Goal: Task Accomplishment & Management: Complete application form

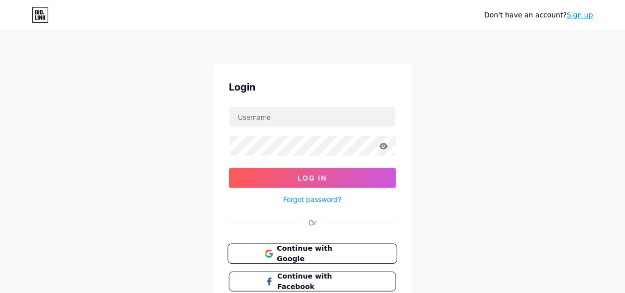
click at [311, 256] on span "Continue with Google" at bounding box center [318, 253] width 83 height 21
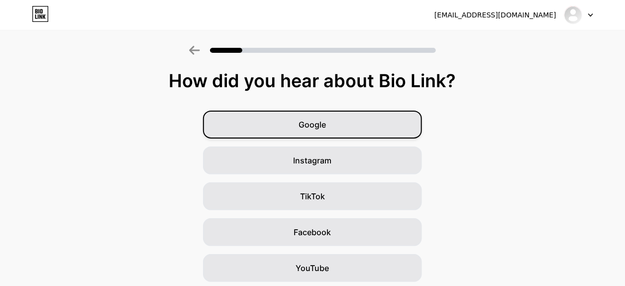
click at [289, 126] on div "Google" at bounding box center [312, 125] width 219 height 28
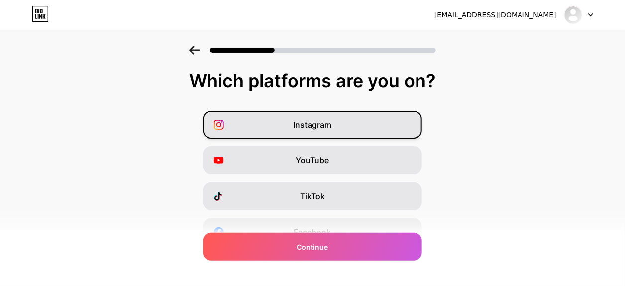
click at [310, 122] on span "Instagram" at bounding box center [313, 124] width 38 height 12
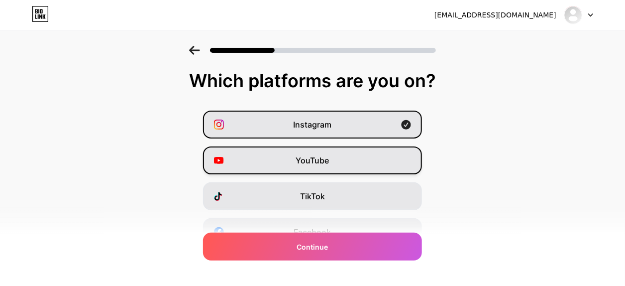
click at [319, 160] on span "YouTube" at bounding box center [312, 160] width 33 height 12
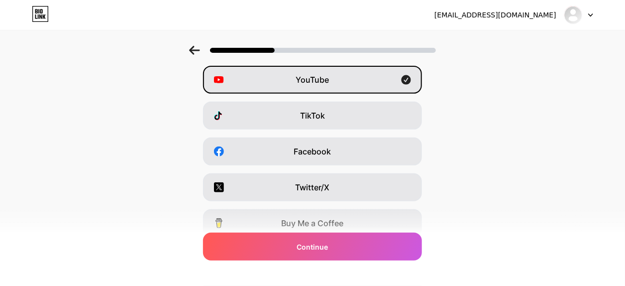
scroll to position [99, 0]
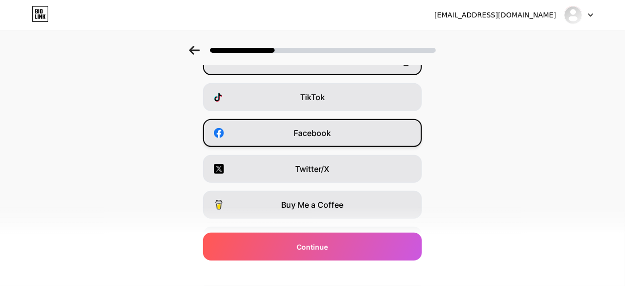
click at [315, 138] on div "Facebook" at bounding box center [312, 133] width 219 height 28
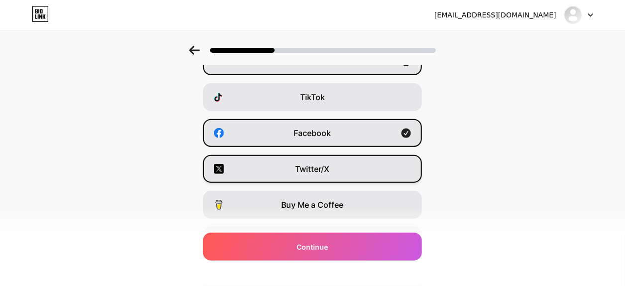
click at [314, 163] on span "Twitter/X" at bounding box center [313, 169] width 34 height 12
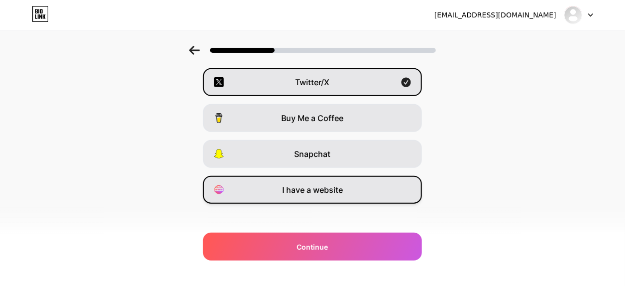
scroll to position [193, 0]
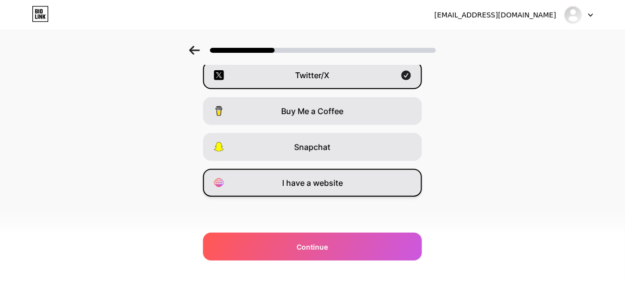
click at [314, 189] on div "I have a website" at bounding box center [312, 183] width 219 height 28
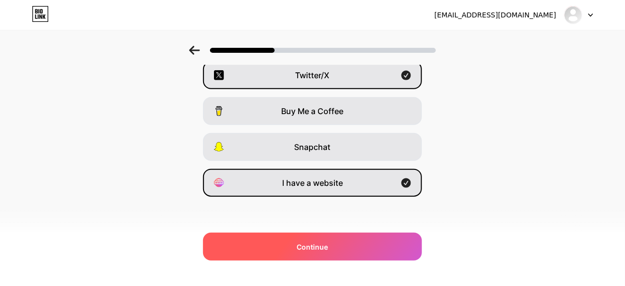
click at [305, 240] on div "Continue" at bounding box center [312, 246] width 219 height 28
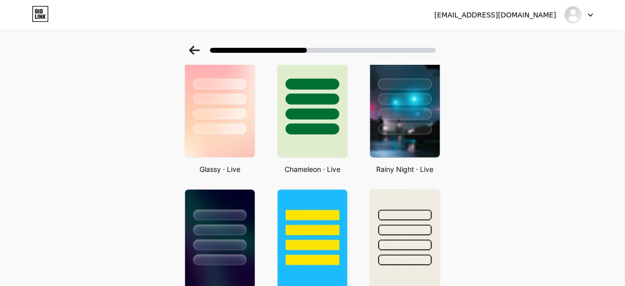
scroll to position [299, 0]
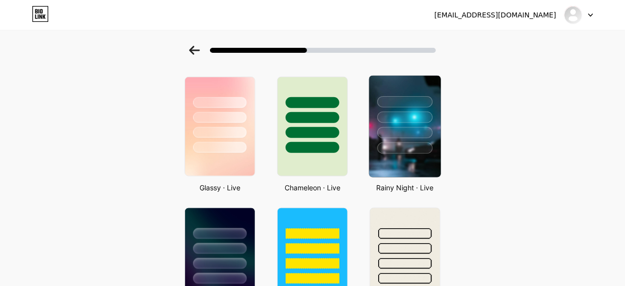
click at [406, 137] on div at bounding box center [404, 132] width 55 height 11
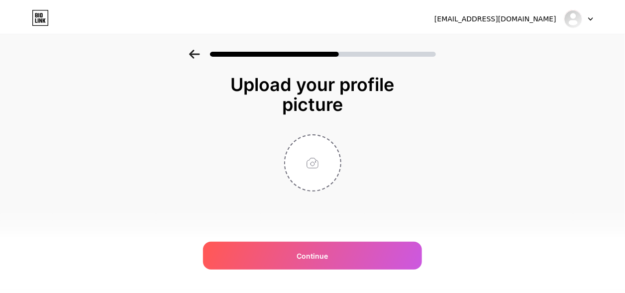
scroll to position [0, 0]
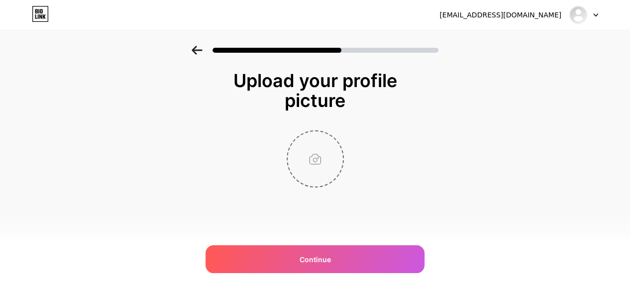
click at [320, 153] on input "file" at bounding box center [315, 158] width 55 height 55
type input "C:\fakepath\4cfb63d923c7571c9c22e6d460beaae9.jpg"
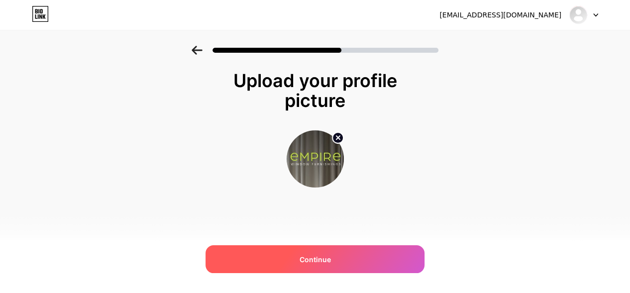
click at [316, 253] on div "Continue" at bounding box center [315, 259] width 219 height 28
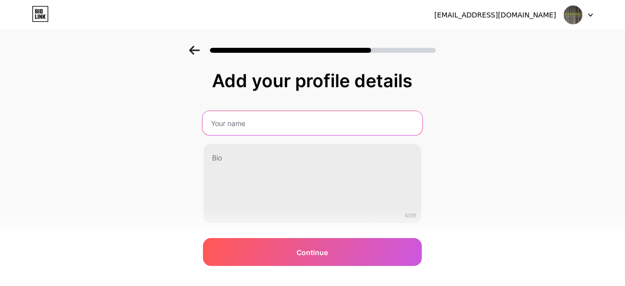
click at [252, 125] on input "text" at bounding box center [313, 123] width 220 height 24
type input "Empire Window Furnishings"
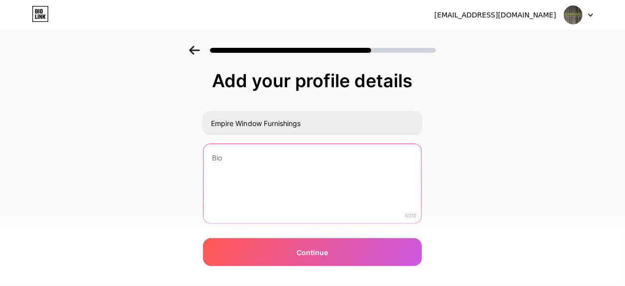
click at [242, 157] on textarea at bounding box center [313, 184] width 218 height 80
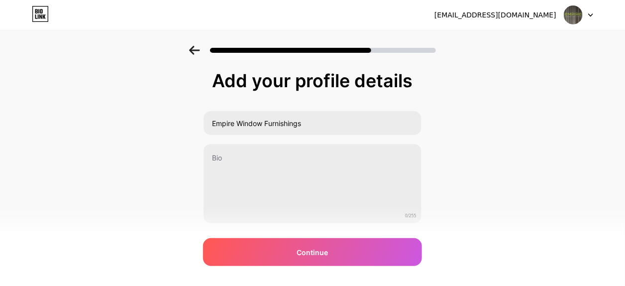
click at [76, 172] on div "Add your profile details Empire Window Furnishings 0/255 Continue Error" at bounding box center [312, 159] width 625 height 227
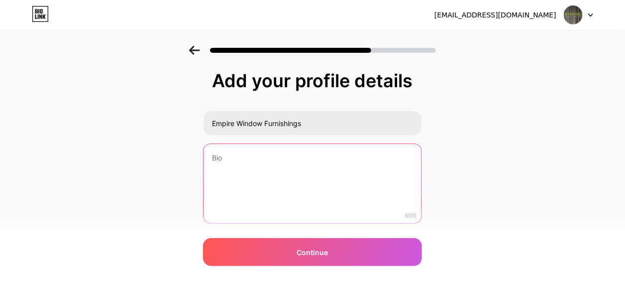
click at [261, 186] on textarea at bounding box center [313, 184] width 218 height 80
paste textarea "We Provide Shutters, Blinds, Curtains, Awnings and Screens, including supply an…"
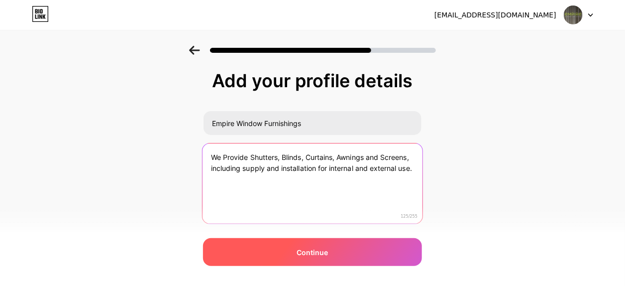
type textarea "We Provide Shutters, Blinds, Curtains, Awnings and Screens, including supply an…"
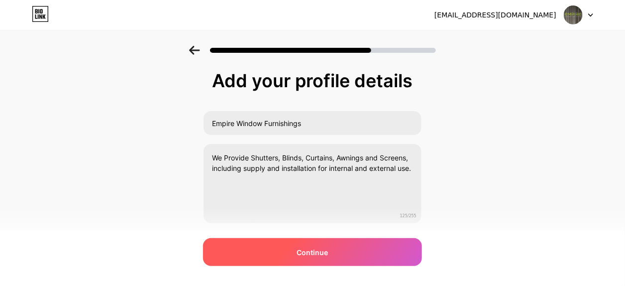
click at [316, 246] on div "Continue" at bounding box center [312, 252] width 219 height 28
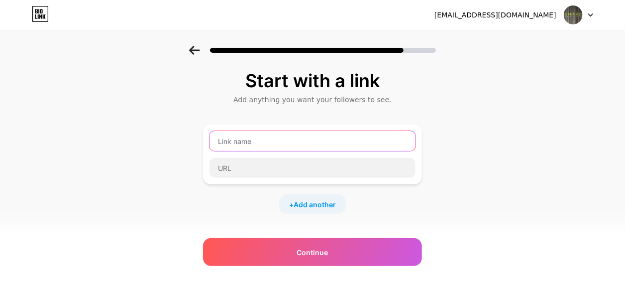
click at [247, 140] on input "text" at bounding box center [313, 141] width 206 height 20
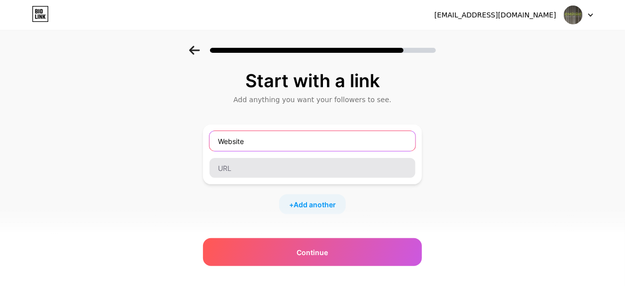
type input "Website"
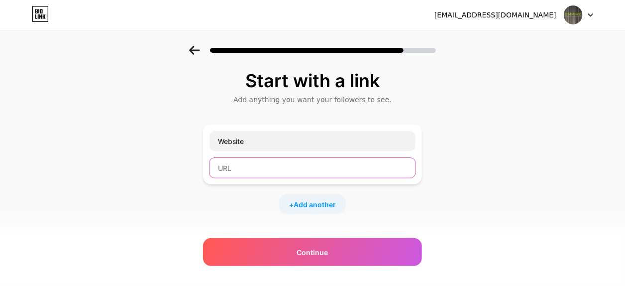
click at [240, 165] on input "text" at bounding box center [313, 168] width 206 height 20
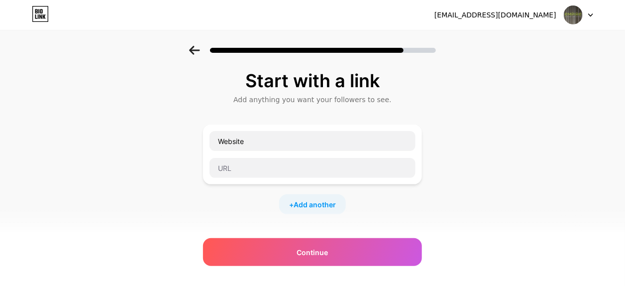
click at [130, 139] on div "Start with a link Add anything you want your followers to see. Website + Add an…" at bounding box center [312, 221] width 625 height 350
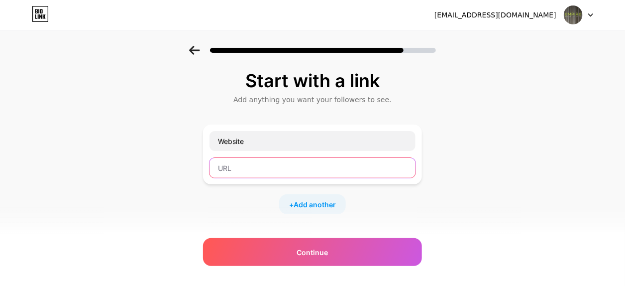
click at [242, 171] on input "text" at bounding box center [313, 168] width 206 height 20
paste input "https://www.ewf.com.au/"
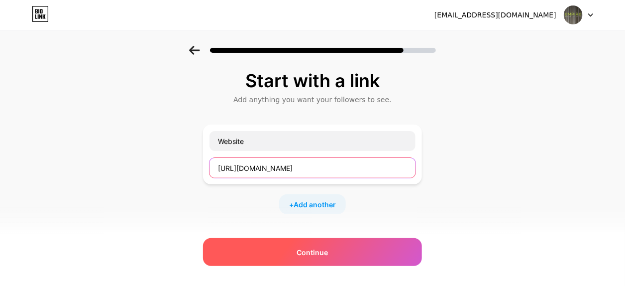
type input "https://www.ewf.com.au/"
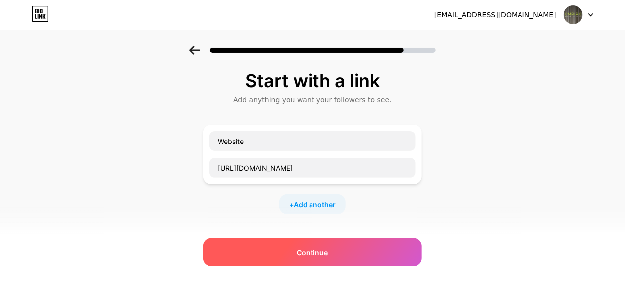
click at [314, 243] on div "Continue" at bounding box center [312, 252] width 219 height 28
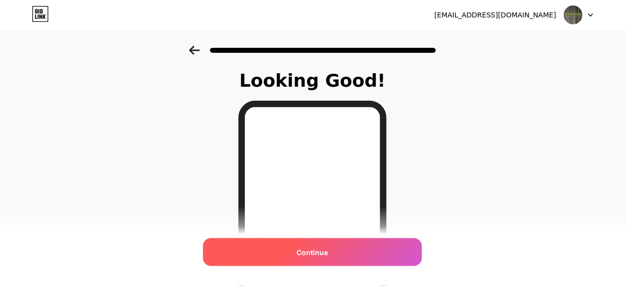
click at [354, 256] on div "Continue" at bounding box center [312, 252] width 219 height 28
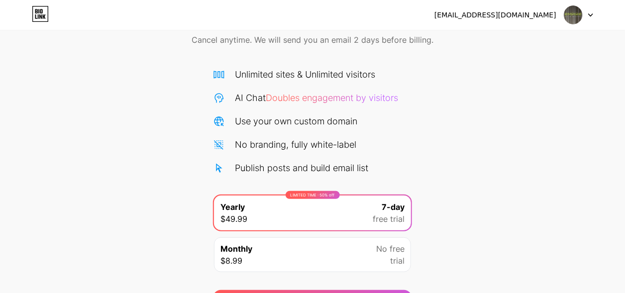
scroll to position [107, 0]
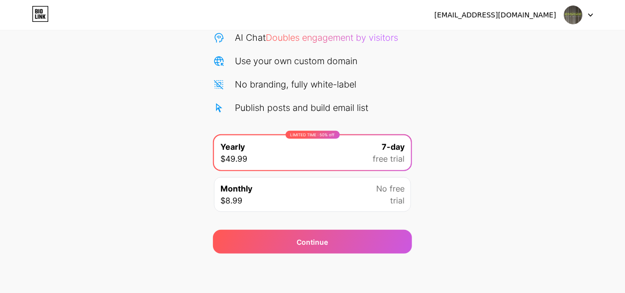
click at [487, 151] on div "Start your 7 day free trial Cancel anytime. We will send you an email 2 days be…" at bounding box center [312, 96] width 625 height 315
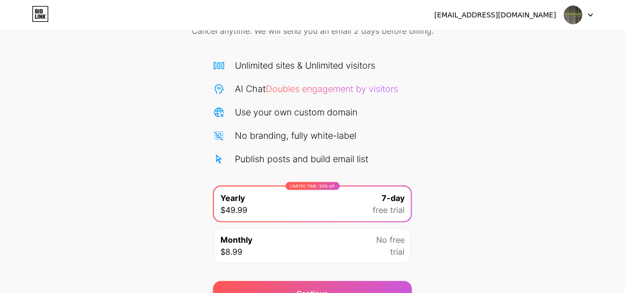
scroll to position [0, 0]
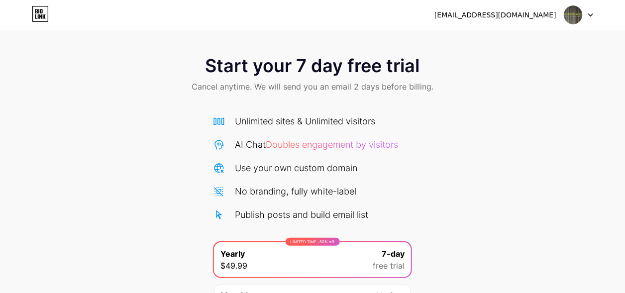
click at [516, 69] on div "Start your 7 day free trial Cancel anytime. We will send you an email 2 days be…" at bounding box center [312, 75] width 625 height 59
drag, startPoint x: 420, startPoint y: 137, endPoint x: 449, endPoint y: 131, distance: 30.0
click at [422, 136] on div "Start your 7 day free trial Cancel anytime. We will send you an email 2 days be…" at bounding box center [312, 203] width 625 height 315
click at [576, 12] on img at bounding box center [573, 14] width 19 height 19
click at [490, 131] on div "Start your 7 day free trial Cancel anytime. We will send you an email 2 days be…" at bounding box center [312, 203] width 625 height 315
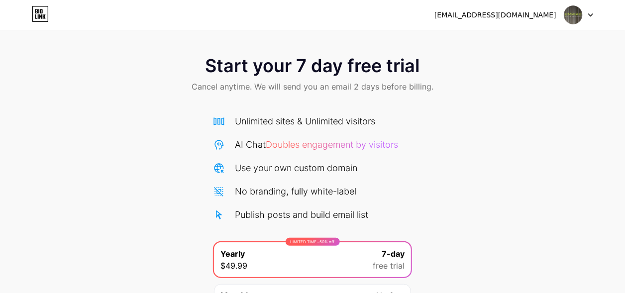
drag, startPoint x: 74, startPoint y: 54, endPoint x: 86, endPoint y: 57, distance: 12.4
click at [77, 56] on div "Start your 7 day free trial Cancel anytime. We will send you an email 2 days be…" at bounding box center [312, 75] width 625 height 59
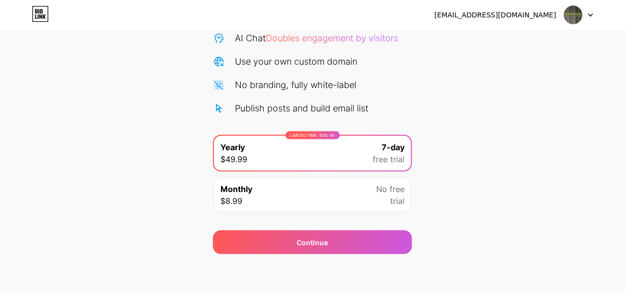
scroll to position [107, 0]
click at [192, 126] on div "Start your 7 day free trial Cancel anytime. We will send you an email 2 days be…" at bounding box center [312, 96] width 625 height 315
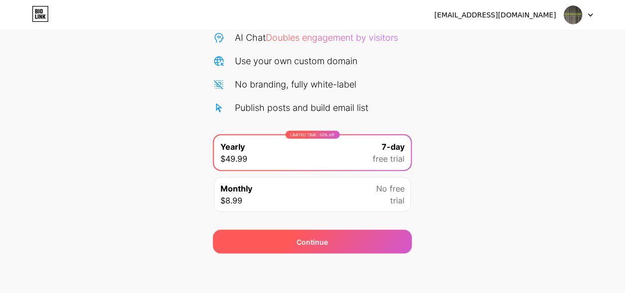
click at [296, 238] on div "Continue" at bounding box center [312, 242] width 199 height 24
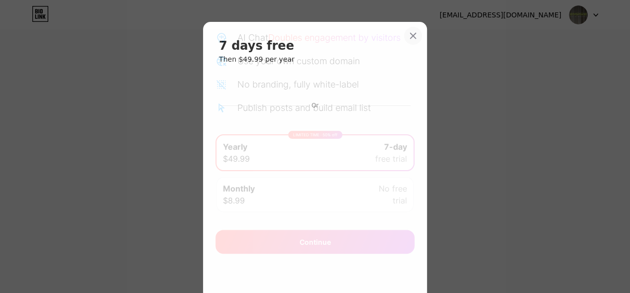
click at [411, 35] on icon at bounding box center [413, 35] width 5 height 5
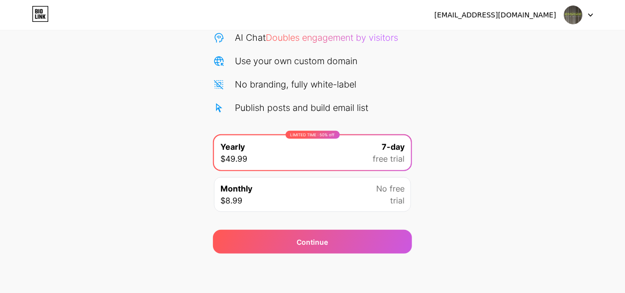
click at [463, 100] on div "Start your 7 day free trial Cancel anytime. We will send you an email 2 days be…" at bounding box center [312, 96] width 625 height 315
